Goal: Find specific page/section: Find specific page/section

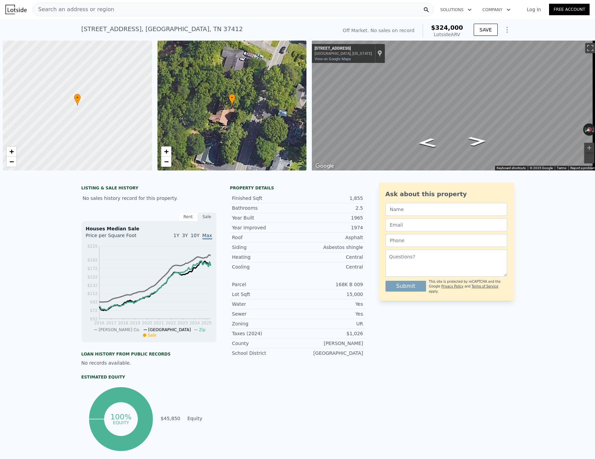
click at [107, 14] on div "Search an address or region" at bounding box center [232, 10] width 401 height 14
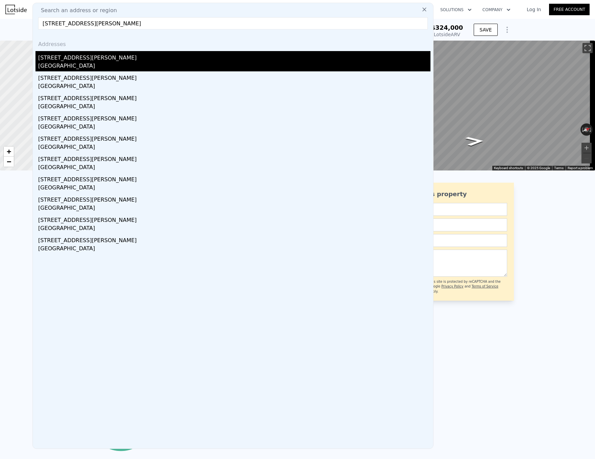
type input "[STREET_ADDRESS][PERSON_NAME]"
click at [98, 56] on div "[STREET_ADDRESS][PERSON_NAME]" at bounding box center [234, 56] width 392 height 11
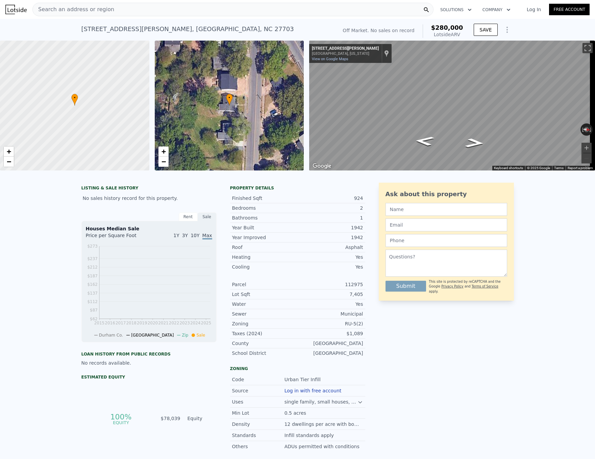
click at [114, 8] on div "Search an address or region" at bounding box center [232, 10] width 401 height 14
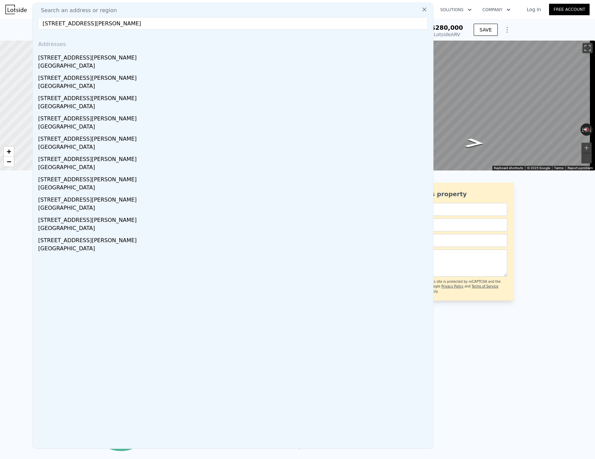
drag, startPoint x: 162, startPoint y: 23, endPoint x: 139, endPoint y: 22, distance: 22.7
click at [138, 22] on input "[STREET_ADDRESS][PERSON_NAME]" at bounding box center [233, 23] width 390 height 12
drag, startPoint x: 150, startPoint y: 24, endPoint x: 133, endPoint y: 29, distance: 17.9
click at [133, 29] on input "[STREET_ADDRESS][PERSON_NAME]" at bounding box center [233, 23] width 390 height 12
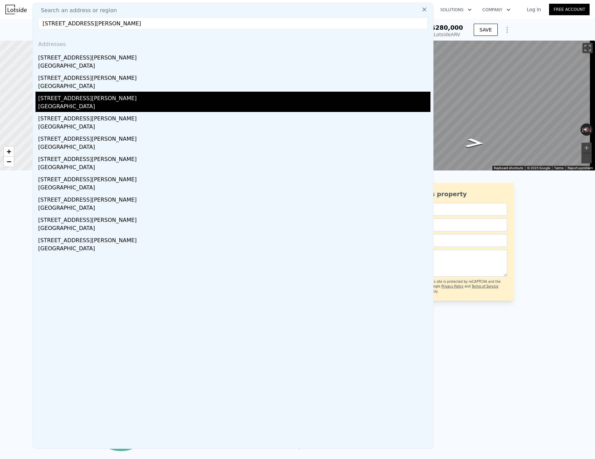
type input "[STREET_ADDRESS][PERSON_NAME]"
click at [95, 100] on div "[STREET_ADDRESS][PERSON_NAME]" at bounding box center [234, 97] width 392 height 11
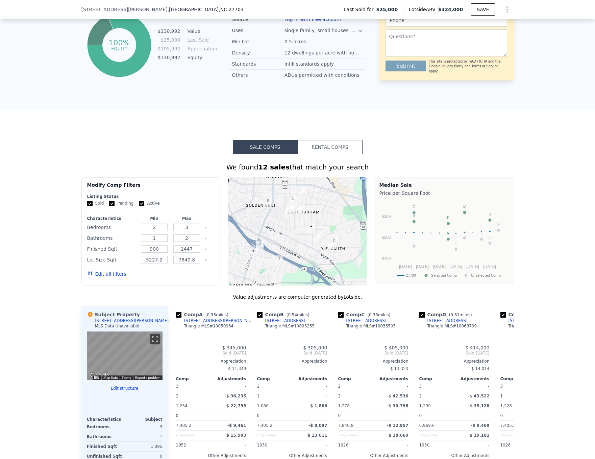
scroll to position [403, 0]
